Goal: Navigation & Orientation: Find specific page/section

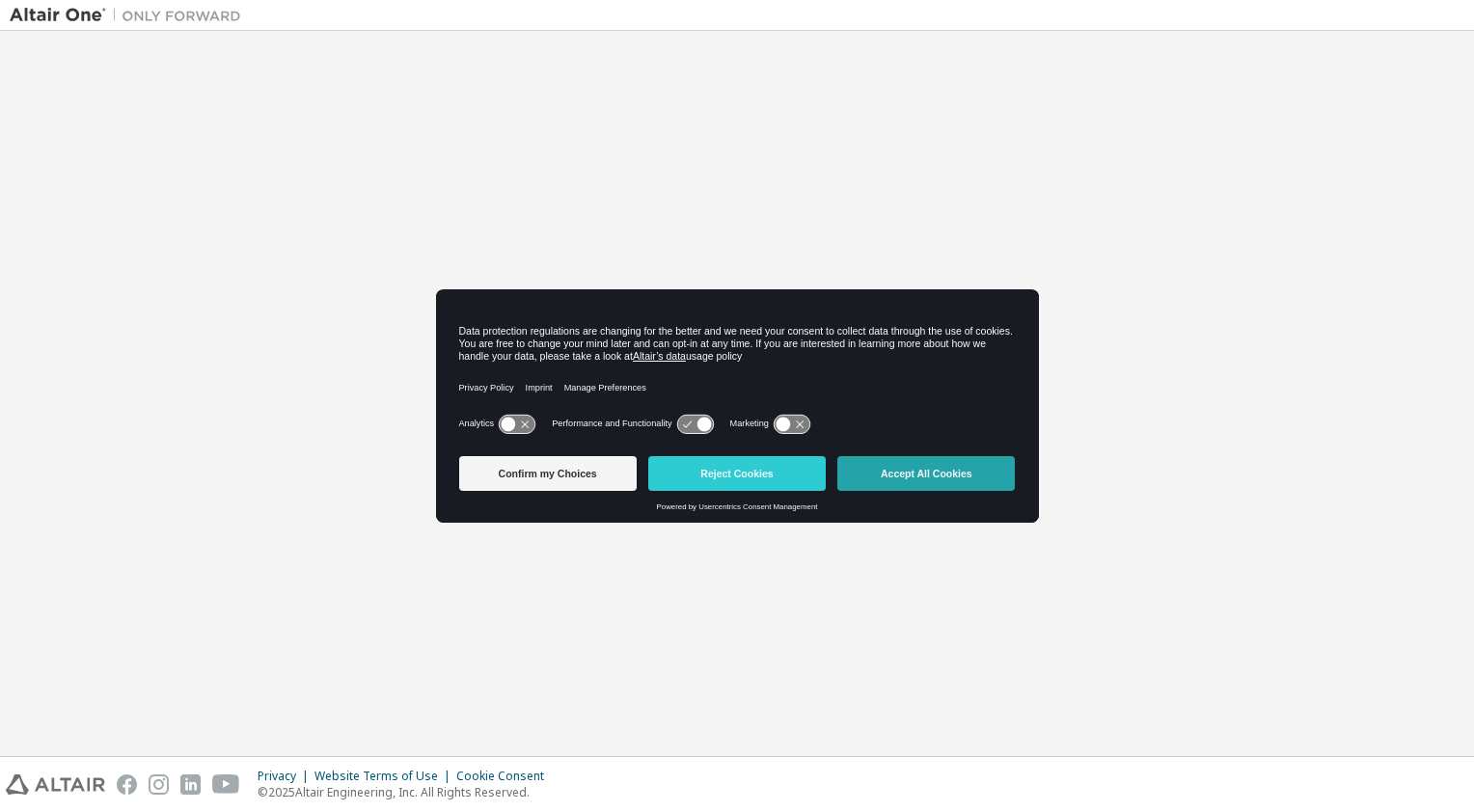
click at [917, 484] on button "Accept All Cookies" at bounding box center [926, 474] width 177 height 35
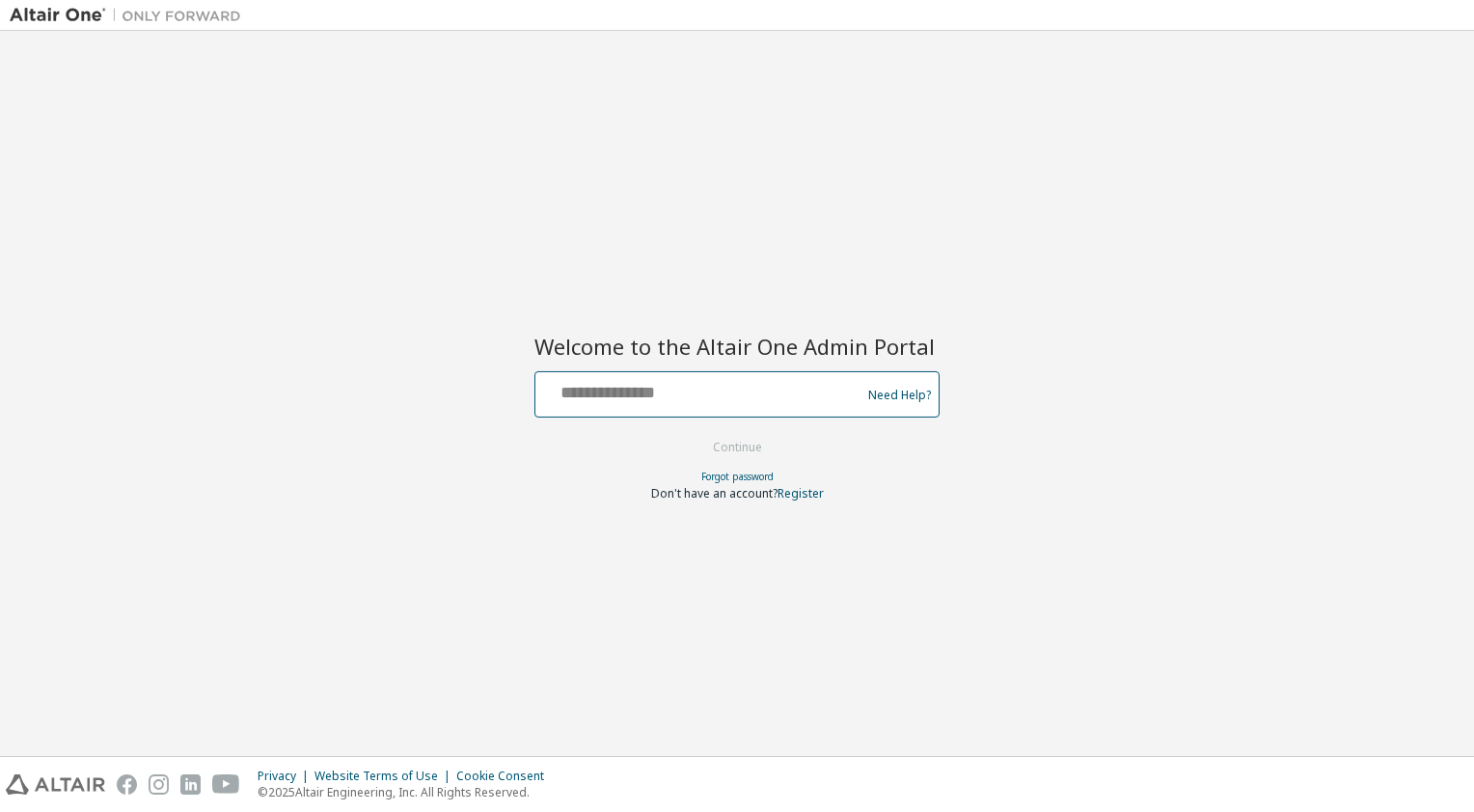
click at [666, 388] on input "text" at bounding box center [701, 389] width 315 height 28
type input "**********"
click at [749, 446] on button "Continue" at bounding box center [737, 448] width 90 height 29
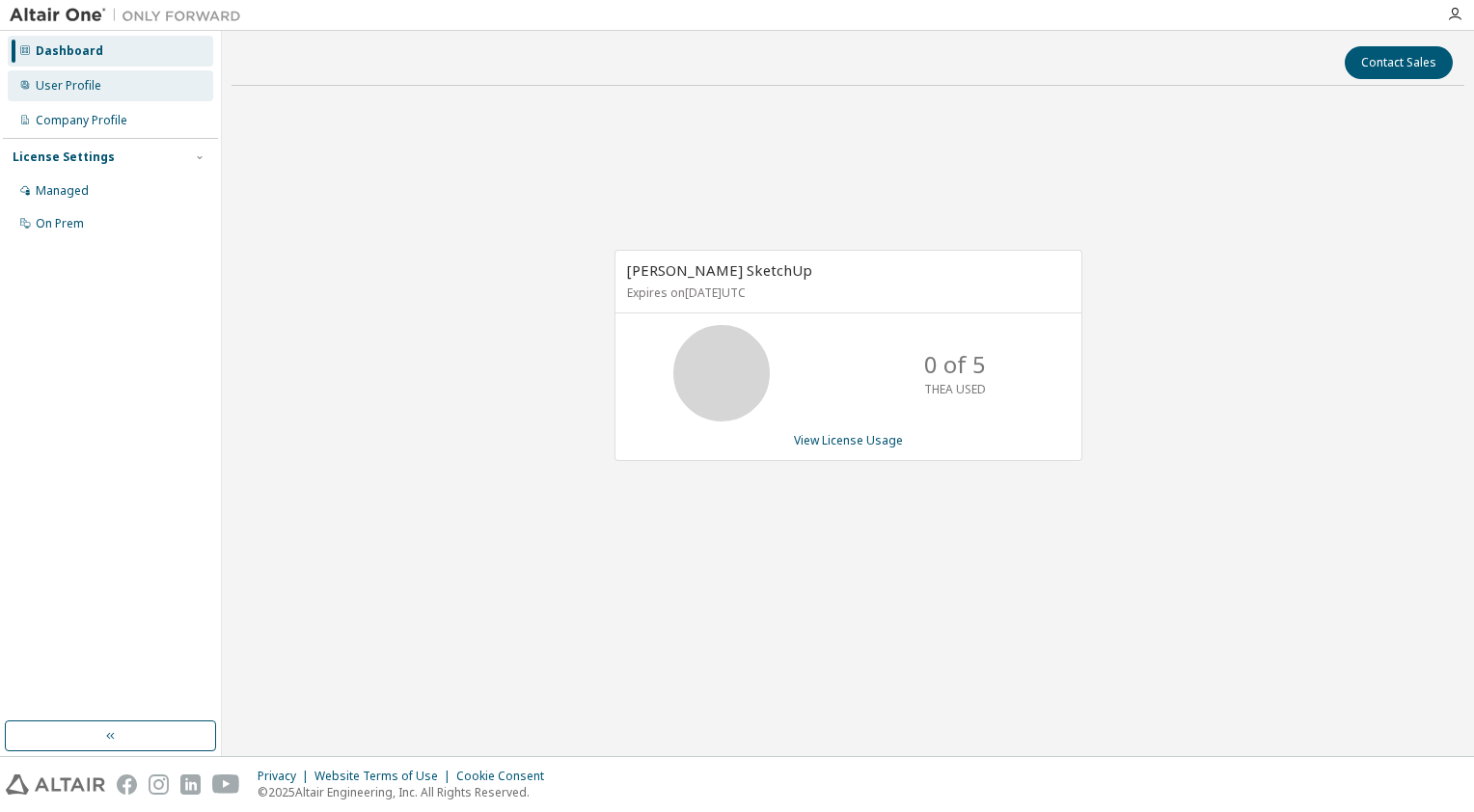
click at [107, 84] on div "User Profile" at bounding box center [110, 86] width 205 height 31
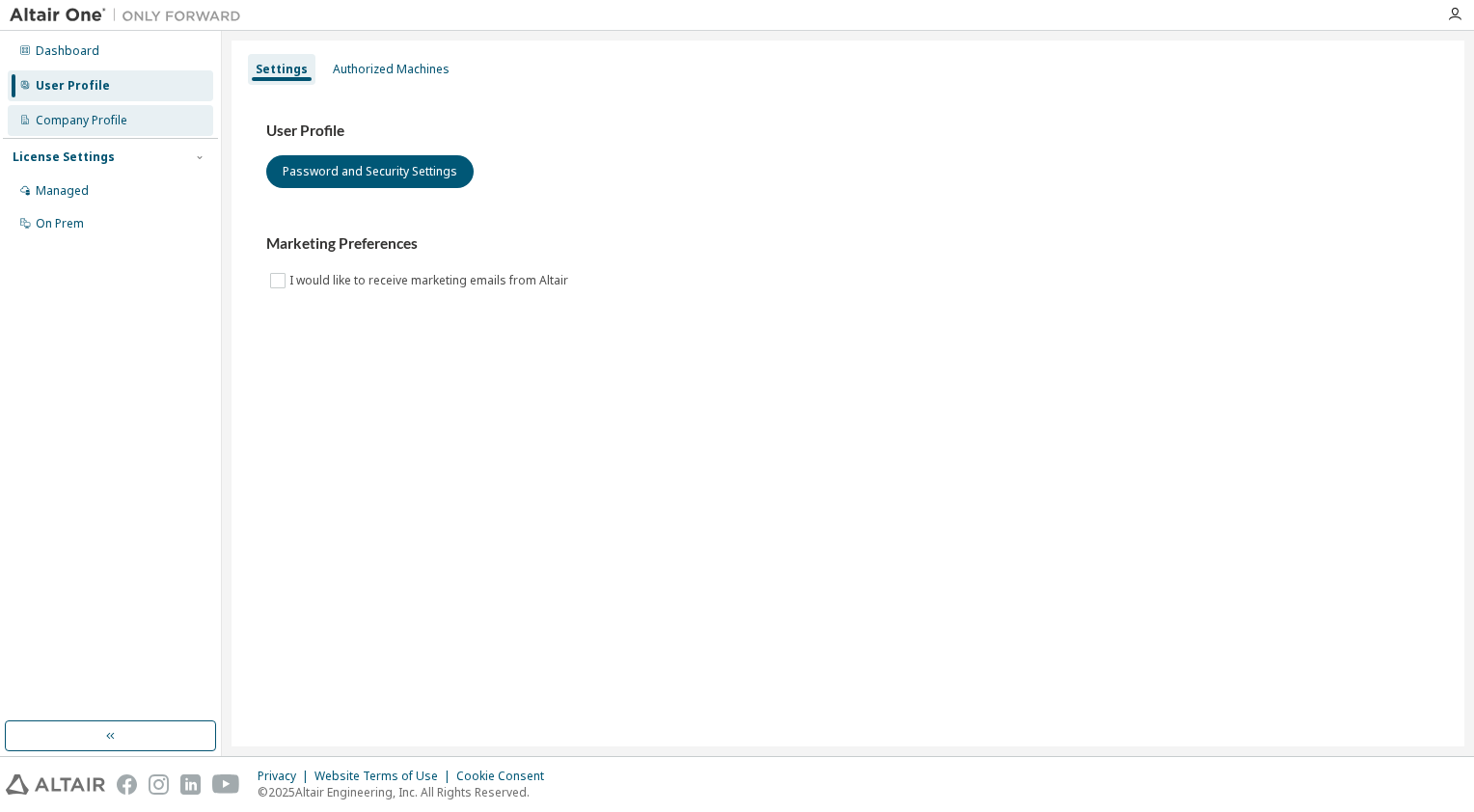
click at [96, 119] on div "Company Profile" at bounding box center [82, 121] width 92 height 16
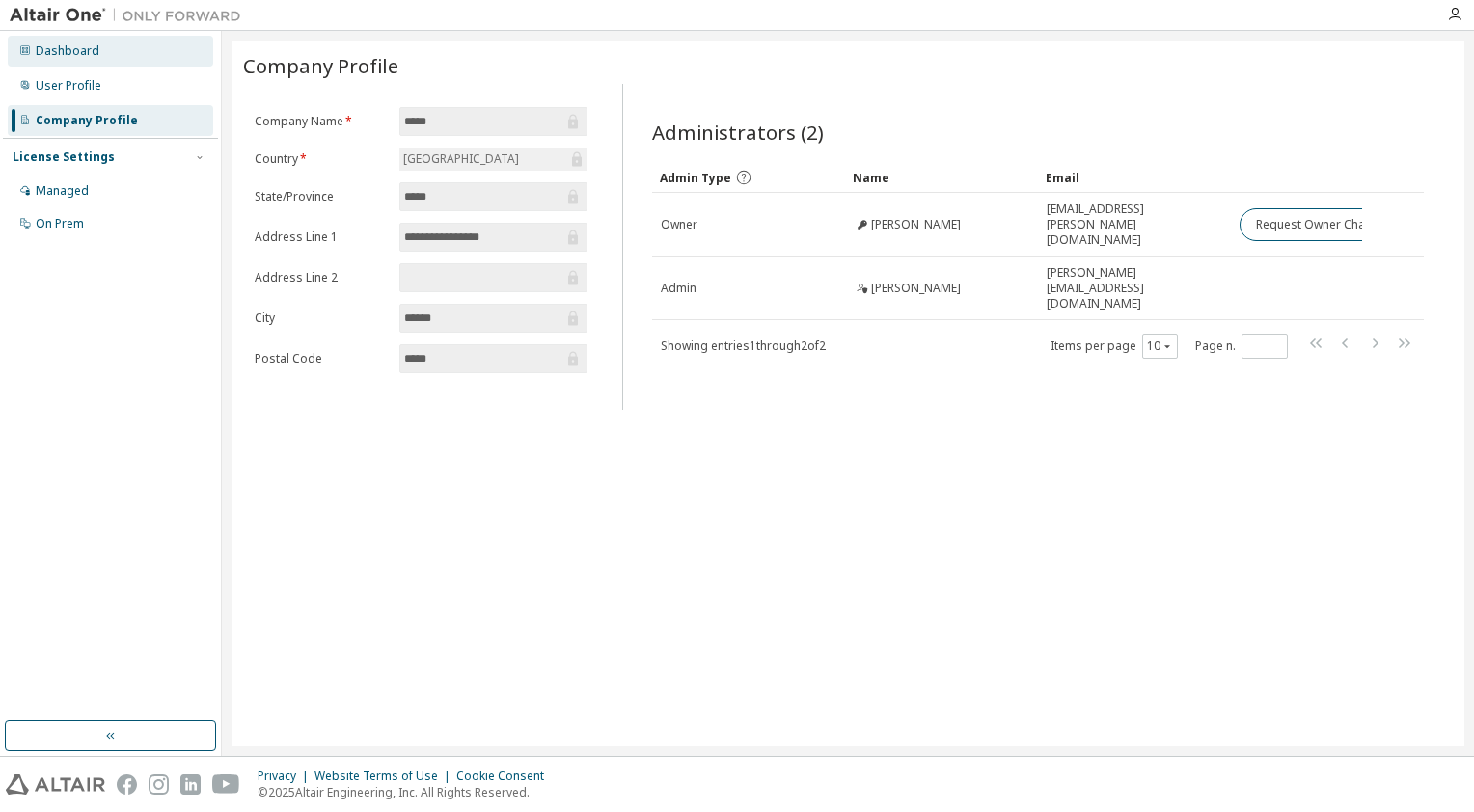
click at [128, 54] on div "Dashboard" at bounding box center [110, 52] width 205 height 31
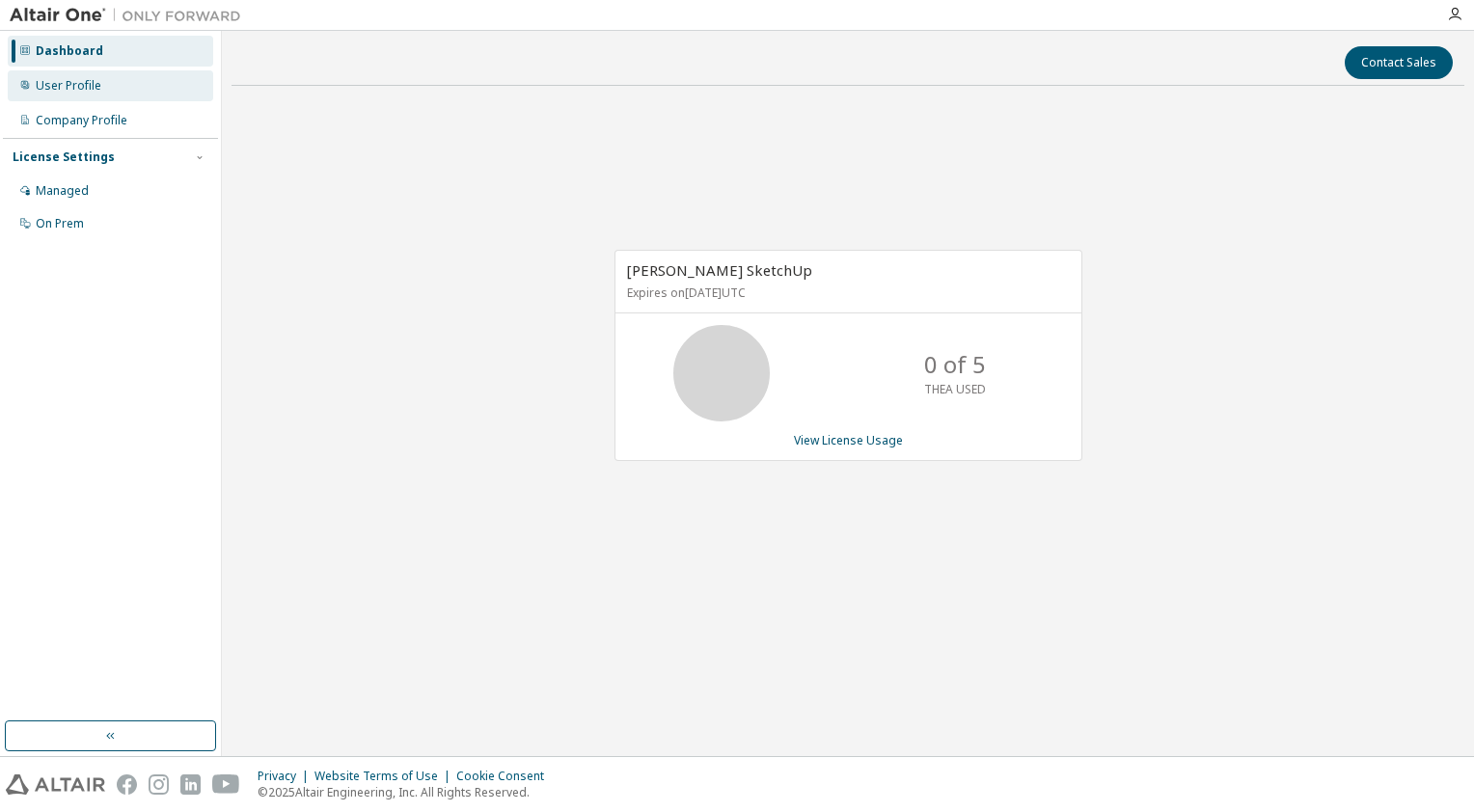
click at [120, 94] on div "User Profile" at bounding box center [110, 86] width 205 height 31
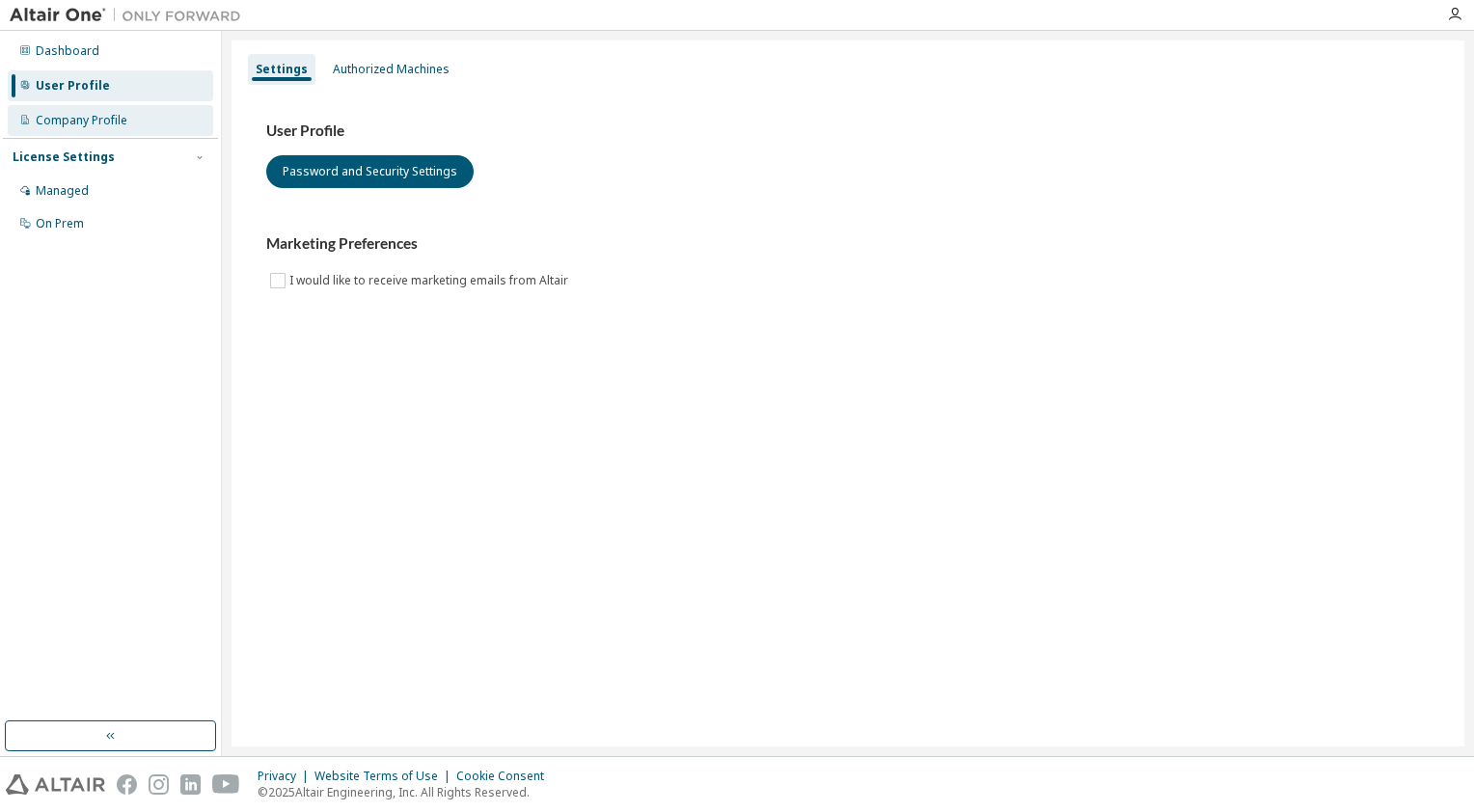
click at [117, 129] on div "Company Profile" at bounding box center [110, 121] width 205 height 31
